Goal: Task Accomplishment & Management: Use online tool/utility

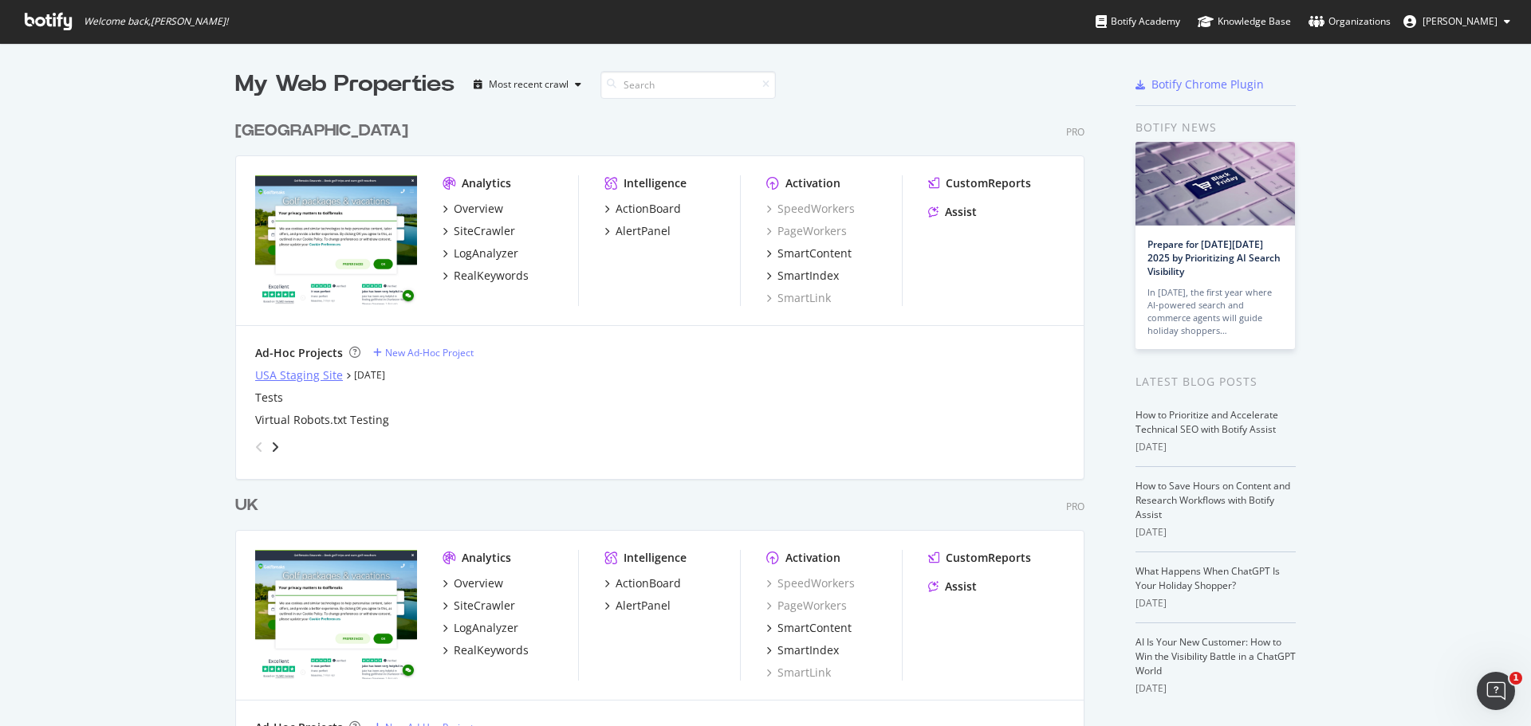
click at [317, 373] on div "USA Staging Site" at bounding box center [299, 376] width 88 height 16
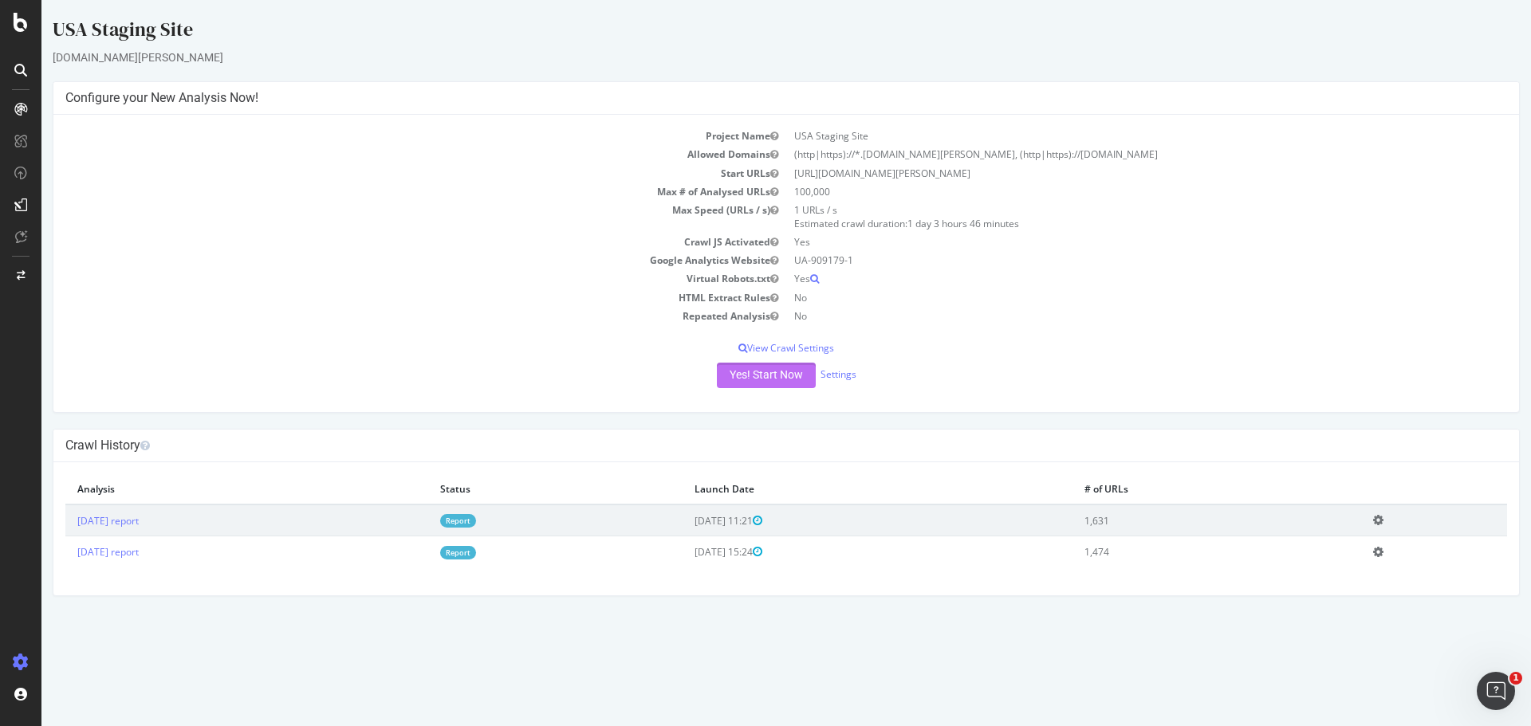
click at [770, 372] on button "Yes! Start Now" at bounding box center [766, 376] width 99 height 26
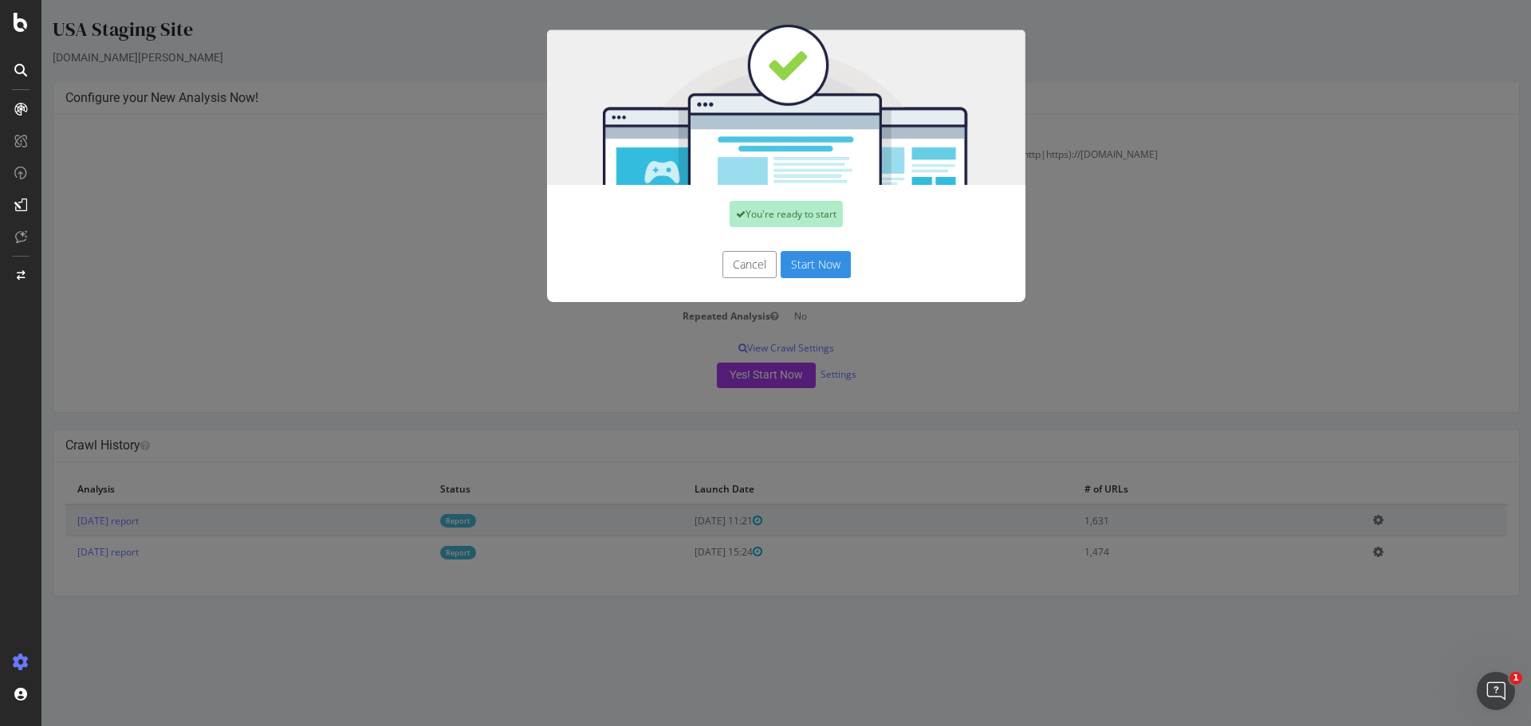
click at [800, 269] on button "Start Now" at bounding box center [815, 264] width 70 height 27
